Goal: Transaction & Acquisition: Purchase product/service

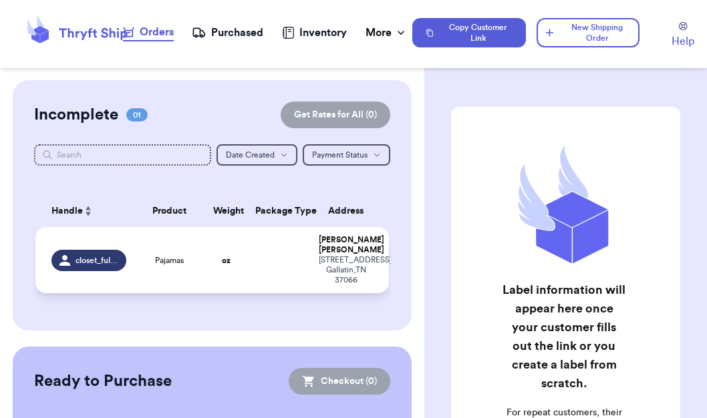
click at [205, 293] on td "oz" at bounding box center [226, 260] width 42 height 66
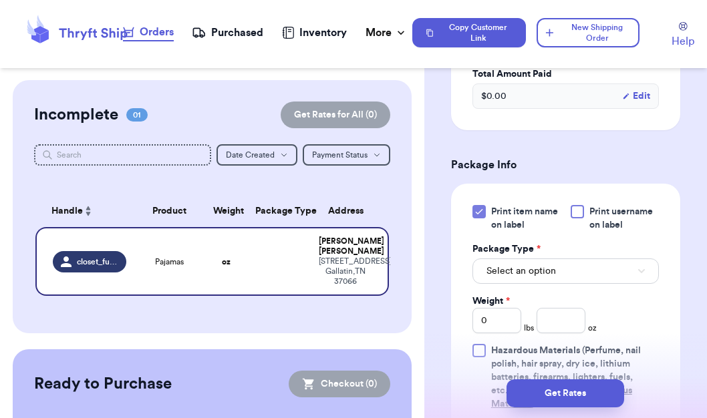
scroll to position [480, 0]
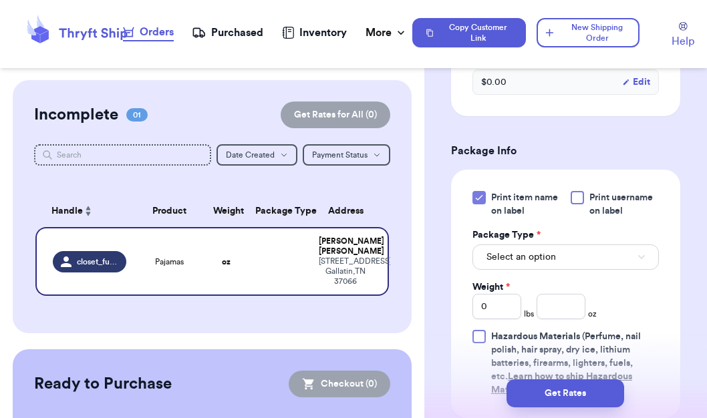
click at [578, 191] on div at bounding box center [577, 197] width 13 height 13
click at [0, 0] on input "Print username on label" at bounding box center [0, 0] width 0 height 0
click at [517, 251] on span "Select an option" at bounding box center [522, 257] width 70 height 13
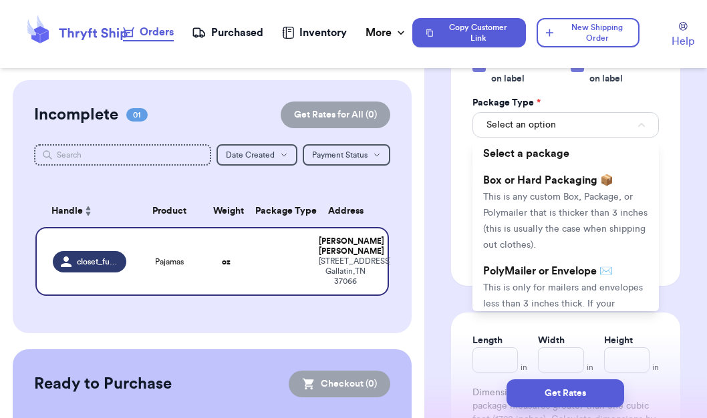
scroll to position [689, 0]
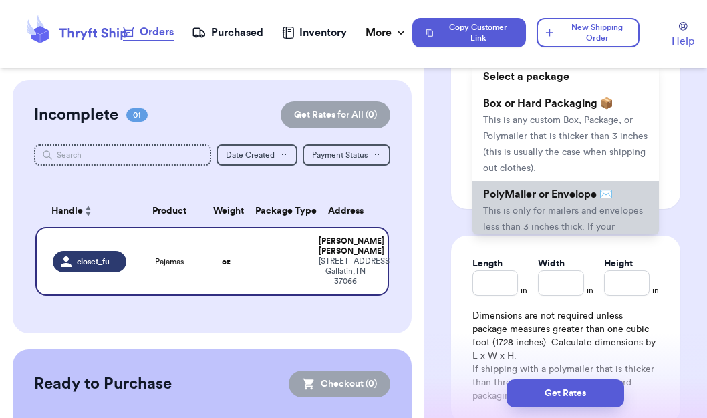
click at [557, 207] on li "PolyMailer or Envelope ✉️ This is only for mailers and envelopes less than 3 in…" at bounding box center [566, 234] width 187 height 107
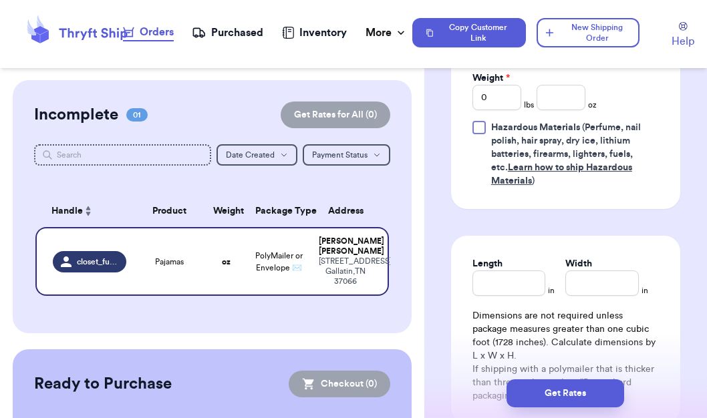
scroll to position [722, 0]
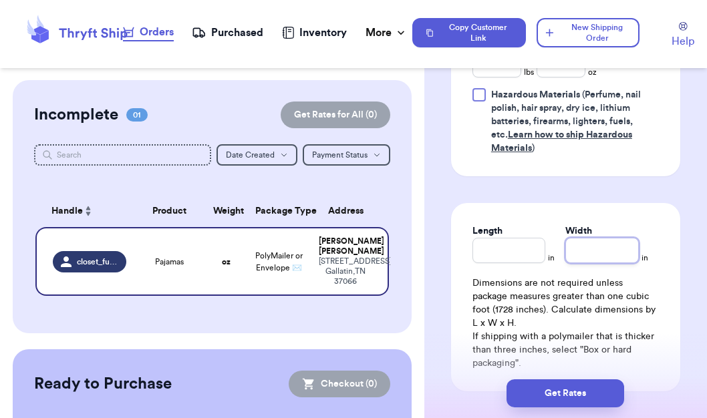
click at [584, 247] on input "Width" at bounding box center [603, 250] width 74 height 25
type input "1"
type input "12.9"
type input "12.8"
type input "12.7"
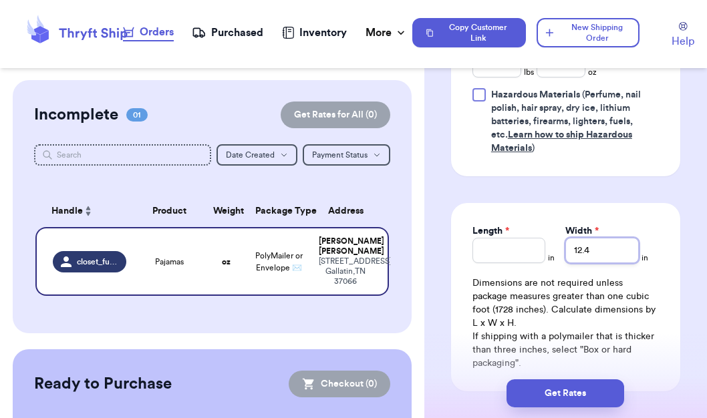
type input "12.3"
type input "11.5"
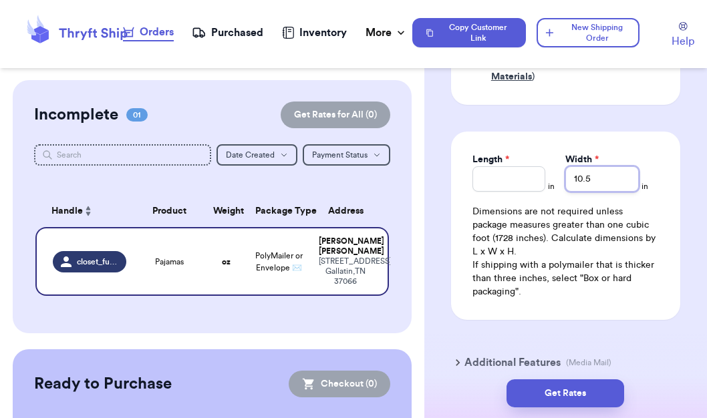
type input "10.4"
type input "9.7"
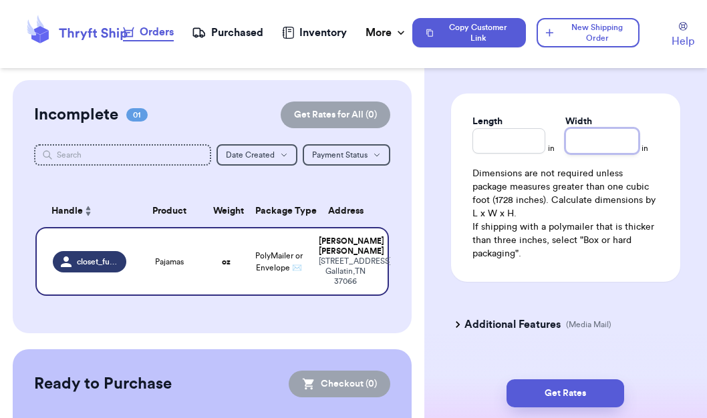
type input "0.1"
type input "0.2"
type input "0.3"
type input "0.4"
type input "0.5"
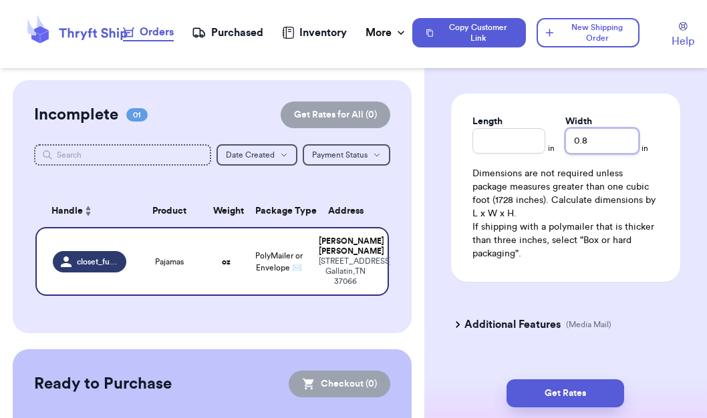
type input "0.9"
type input "1.6"
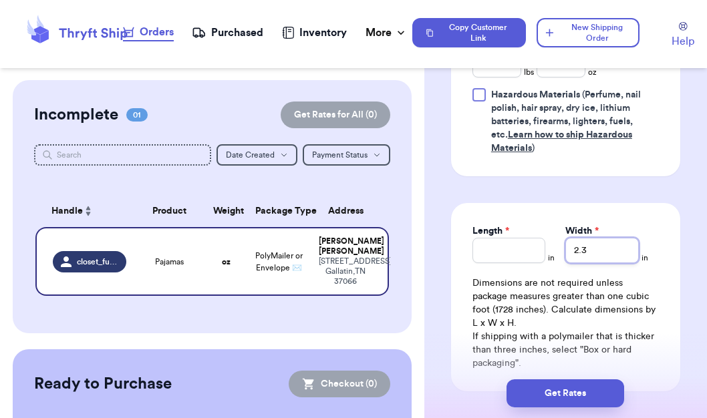
type input "2.4"
type input "3.4"
type input "4.1"
type input "4.2"
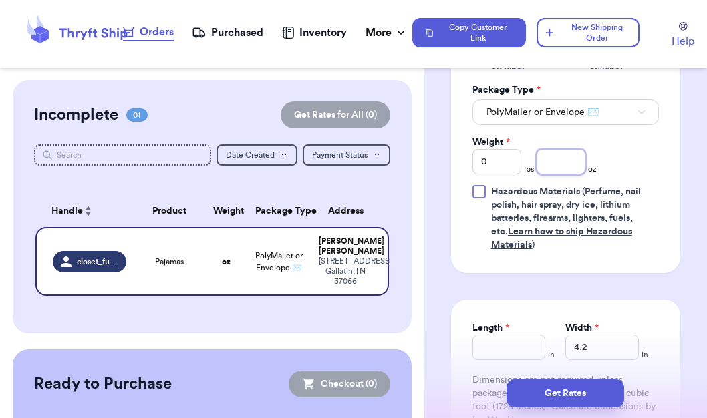
click at [557, 155] on input "number" at bounding box center [561, 161] width 49 height 25
click at [590, 335] on input "4.2" at bounding box center [603, 347] width 74 height 25
click at [590, 335] on input "Width" at bounding box center [603, 347] width 74 height 25
click at [620, 268] on form "Shipping Information Delete Label Customer Info Instagram Handle: closet_fullof…" at bounding box center [565, 20] width 229 height 1076
click at [549, 149] on input "number" at bounding box center [561, 161] width 49 height 25
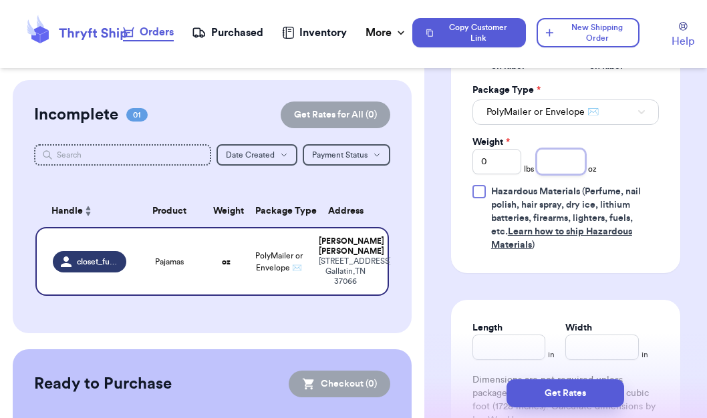
type input "1"
type input "13"
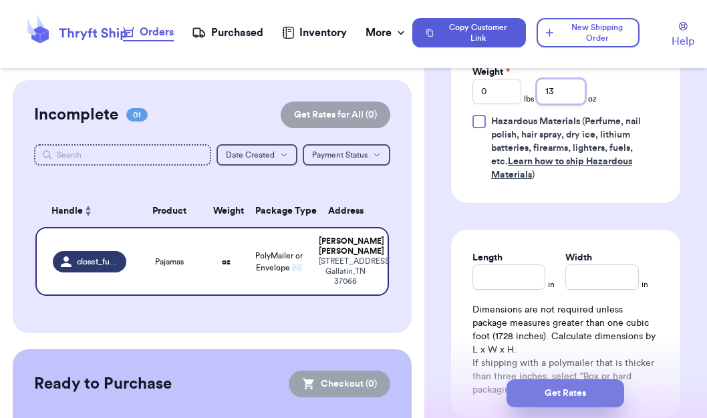
scroll to position [788, 0]
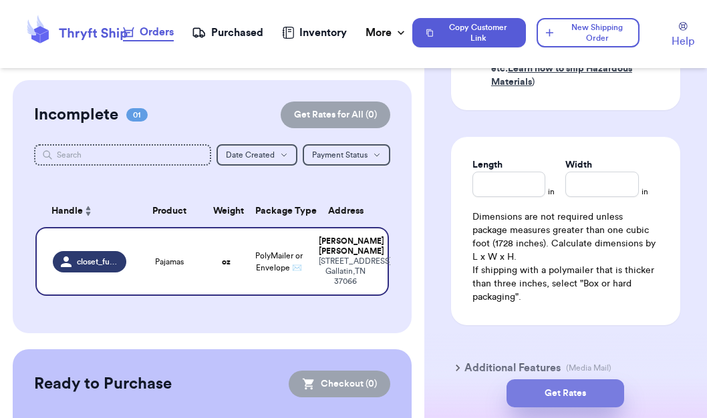
type input "13"
click at [573, 386] on button "Get Rates" at bounding box center [566, 394] width 118 height 28
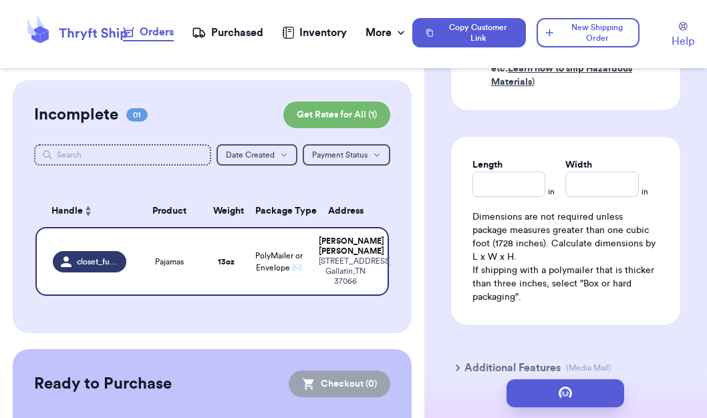
scroll to position [0, 0]
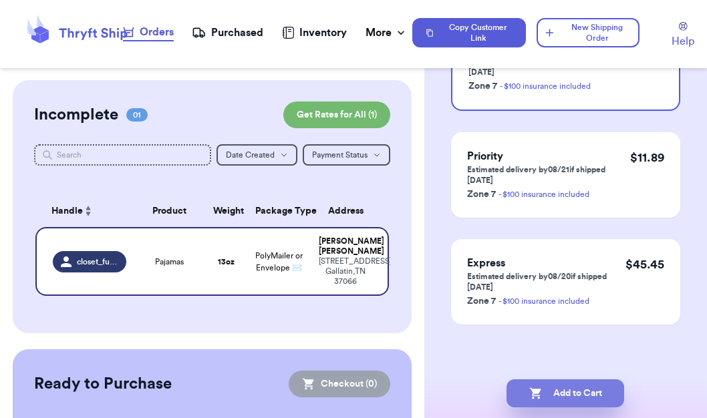
click at [541, 391] on icon "button" at bounding box center [535, 393] width 13 height 13
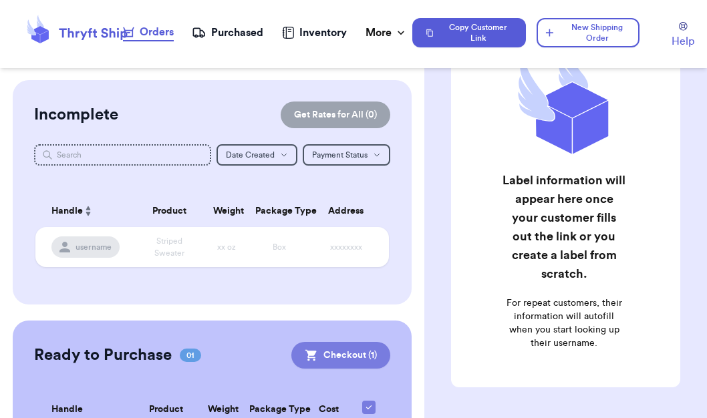
click at [291, 369] on button "Checkout ( 1 )" at bounding box center [340, 355] width 99 height 27
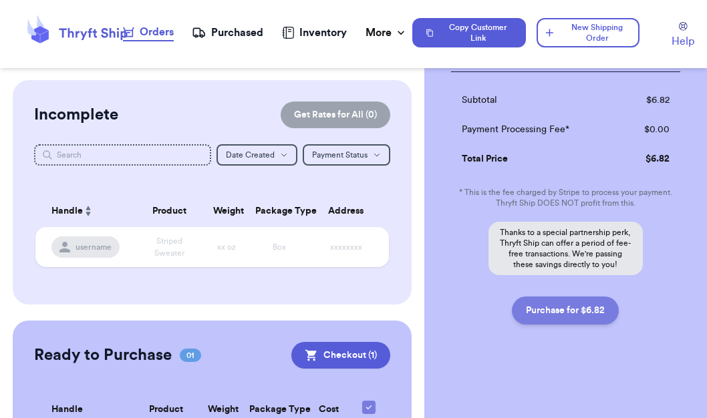
scroll to position [204, 0]
click at [570, 316] on button "Purchase for $6.82" at bounding box center [565, 311] width 107 height 28
checkbox input "false"
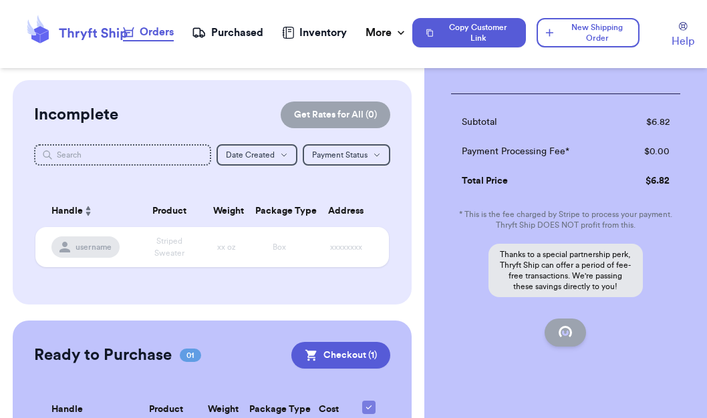
checkbox input "true"
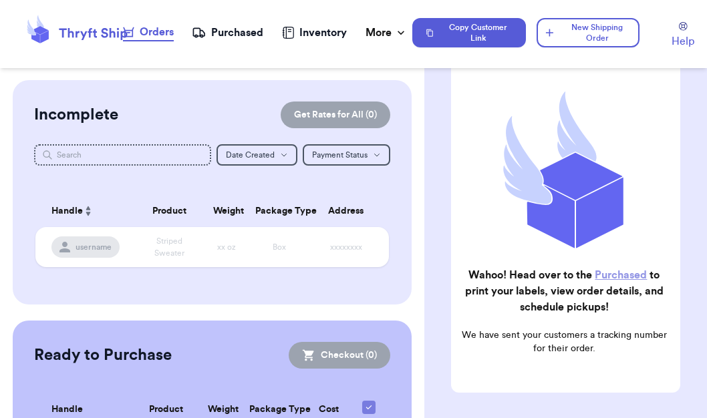
scroll to position [62, 0]
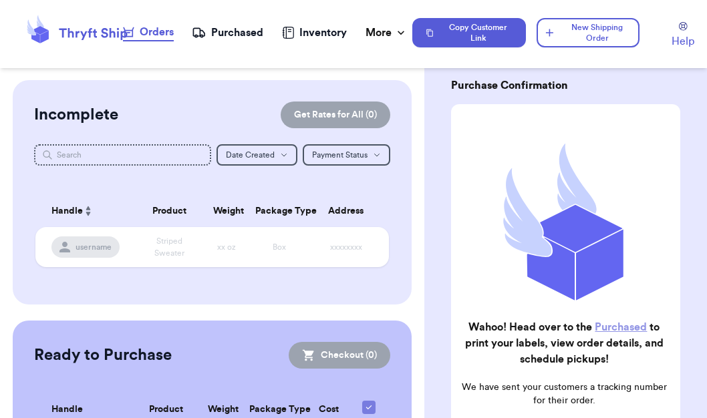
click at [634, 329] on link "Purchased" at bounding box center [621, 327] width 52 height 11
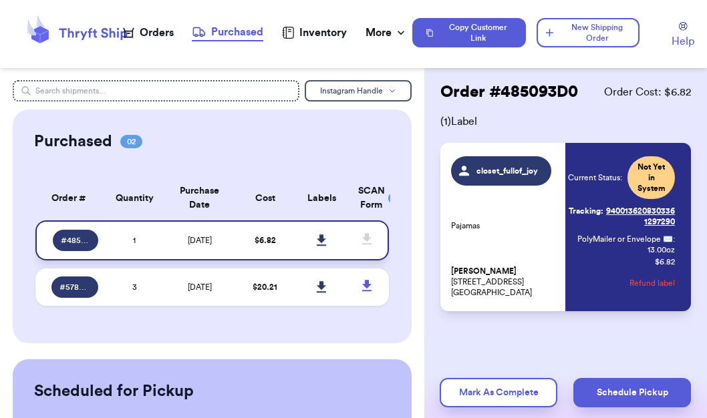
scroll to position [25, 0]
click at [319, 246] on icon at bounding box center [321, 240] width 9 height 11
